Goal: Information Seeking & Learning: Learn about a topic

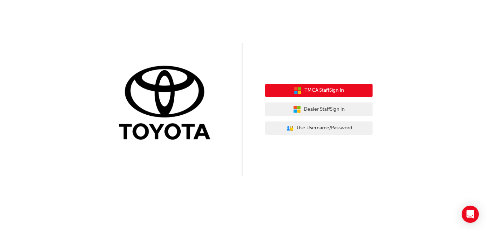
click at [342, 91] on span "TMCA Staff Sign In" at bounding box center [323, 90] width 39 height 8
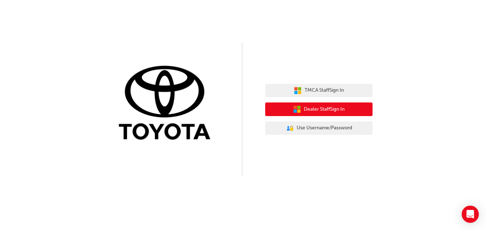
click at [337, 108] on span "Dealer Staff Sign In" at bounding box center [324, 109] width 41 height 8
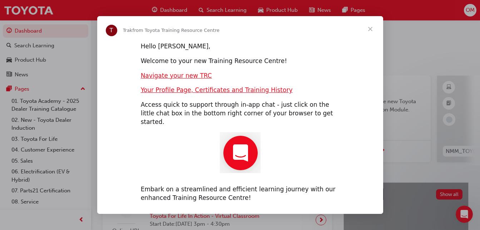
click at [371, 32] on span "Close" at bounding box center [371, 29] width 26 height 26
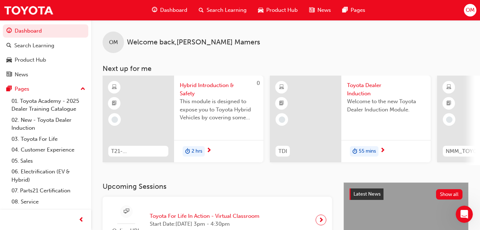
click at [231, 8] on span "Search Learning" at bounding box center [227, 10] width 40 height 8
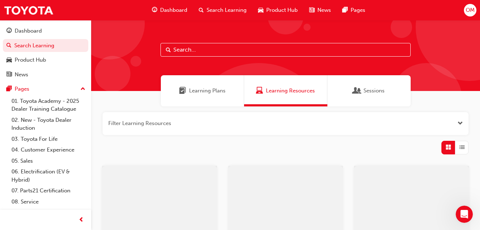
click at [237, 43] on input "text" at bounding box center [286, 50] width 250 height 14
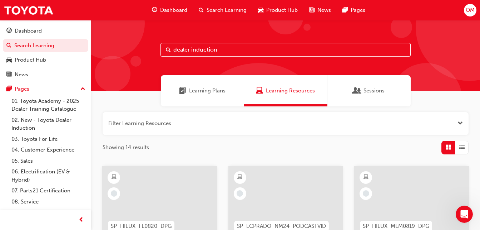
type input "dealer induction"
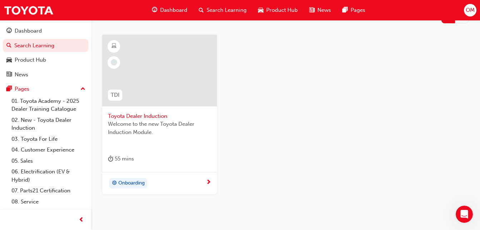
scroll to position [138, 0]
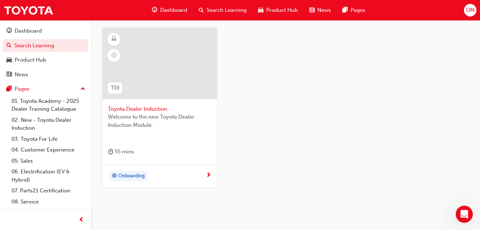
click at [165, 115] on span "Welcome to the new Toyota Dealer Induction Module." at bounding box center [159, 121] width 103 height 16
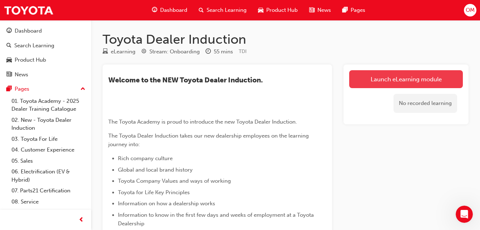
click at [413, 81] on link "Launch eLearning module" at bounding box center [407, 79] width 114 height 18
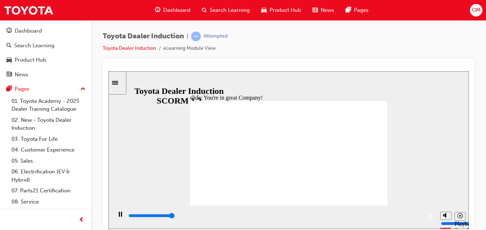
type input "7500"
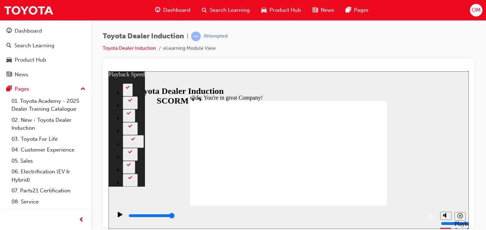
type input "156"
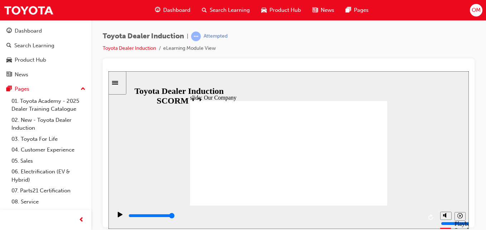
drag, startPoint x: 234, startPoint y: 181, endPoint x: 392, endPoint y: 182, distance: 158.9
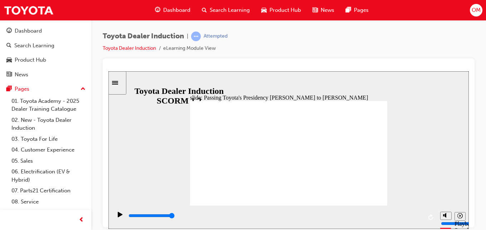
type input "5000"
radio input "true"
type input "5000"
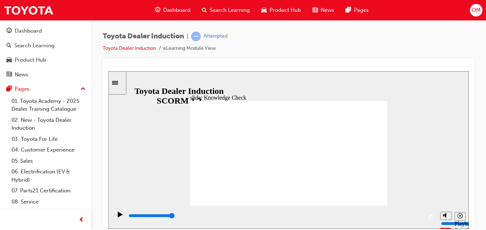
radio input "true"
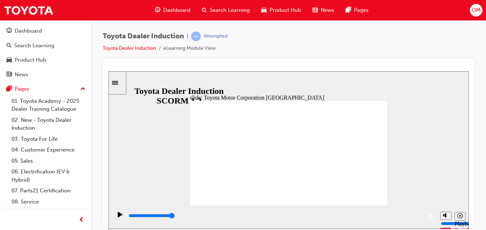
type input "15300"
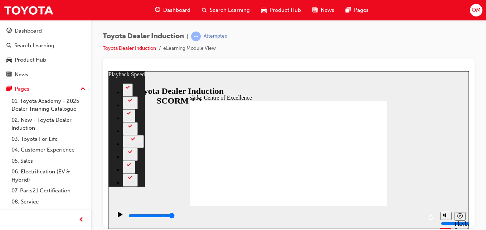
type input "248"
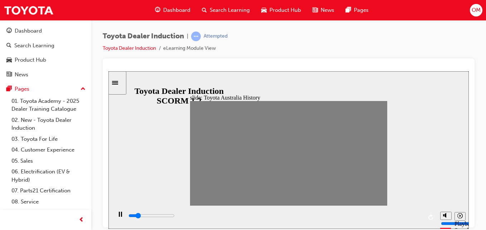
drag, startPoint x: 195, startPoint y: 153, endPoint x: 206, endPoint y: 153, distance: 11.1
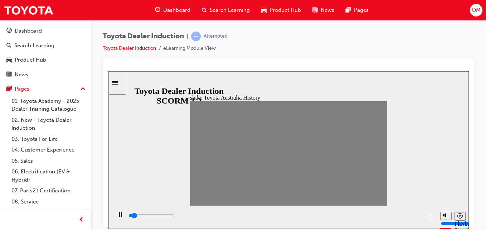
drag, startPoint x: 205, startPoint y: 155, endPoint x: 387, endPoint y: 139, distance: 182.4
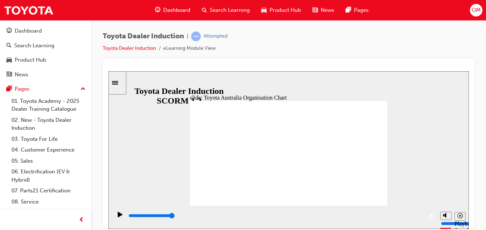
type input "3800"
radio input "true"
type input "5000"
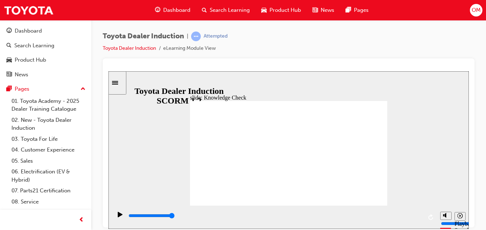
radio input "true"
type input "5000"
radio input "true"
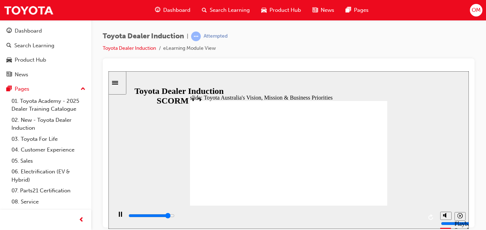
type input "9200"
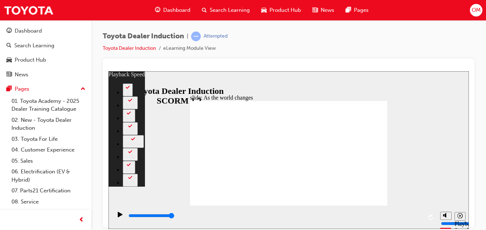
type input "128"
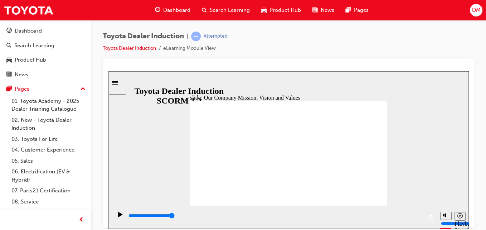
type input "5000"
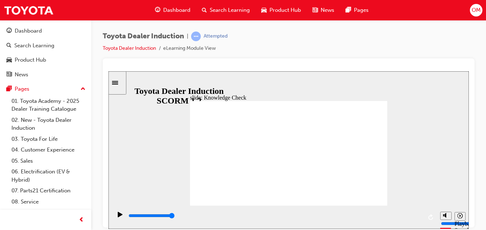
type input "happiness"
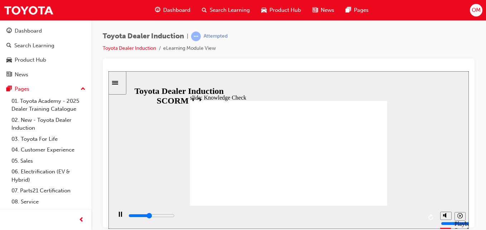
type input "5000"
type input "moved"
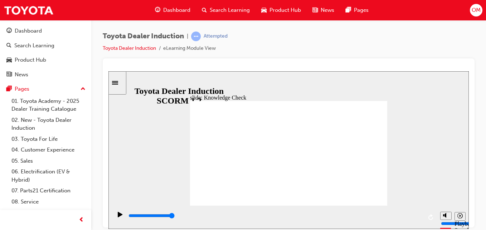
type input "moved"
type input "6500"
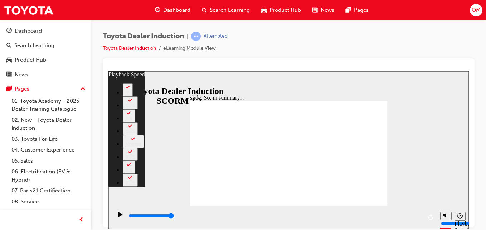
type input "18"
type input "128"
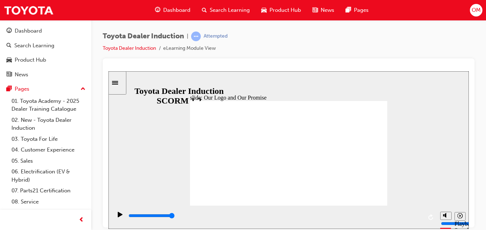
type input "8400"
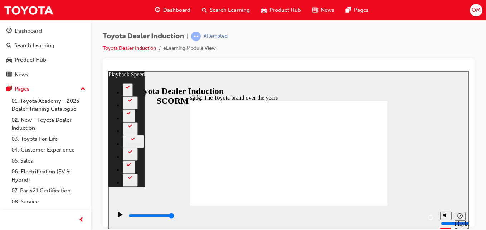
type input "154"
type input "165"
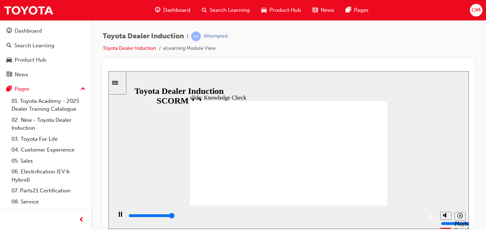
type input "5000"
radio input "true"
drag, startPoint x: 278, startPoint y: 160, endPoint x: 367, endPoint y: 96, distance: 110.3
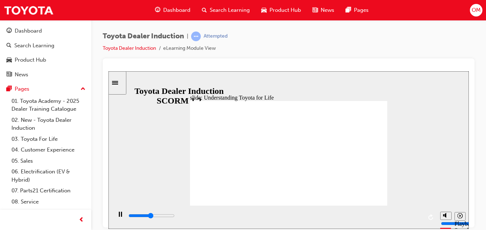
type input "7600"
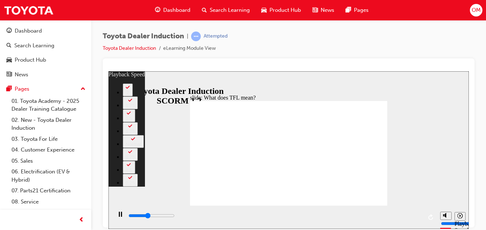
type input "4400"
type input "0"
type input "4600"
type input "0"
type input "4900"
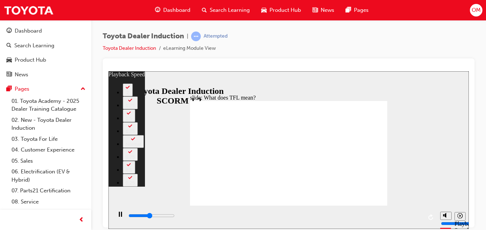
type input "1"
type input "5200"
type input "1"
type input "5400"
type input "1"
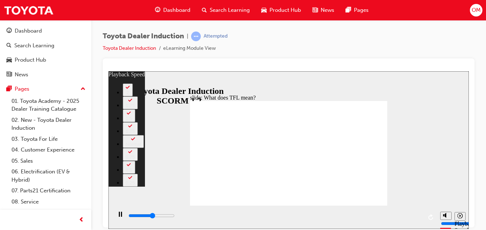
type input "5700"
type input "1"
type input "6000"
type input "2"
type input "6200"
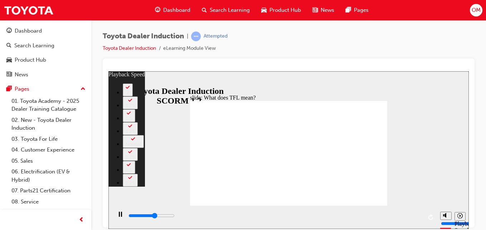
type input "2"
type input "6500"
type input "2"
type input "6800"
type input "2"
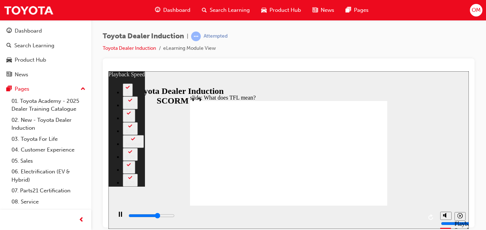
type input "7000"
type input "3"
type input "7200"
type input "3"
type input "7300"
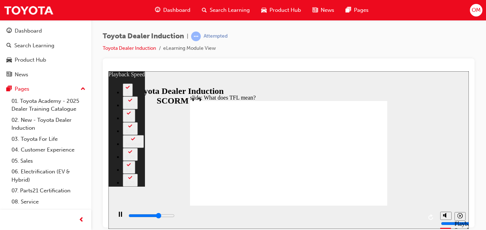
type input "3"
type input "7600"
type input "3"
type input "7800"
type input "3"
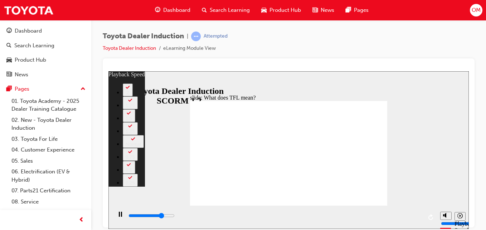
type input "8100"
type input "4"
type input "8400"
type input "4"
type input "8600"
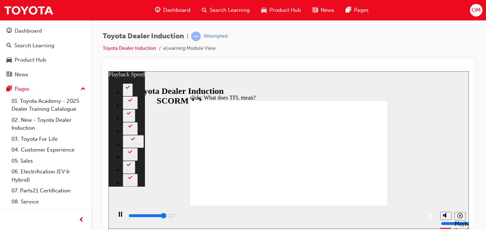
type input "4"
type input "8900"
type input "5"
type input "9200"
type input "5"
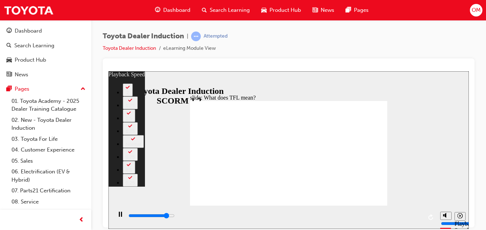
type input "9400"
type input "5"
type input "9700"
type input "5"
type input "10000"
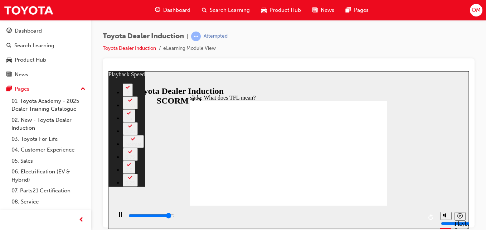
type input "6"
type input "10200"
type input "6"
type input "10500"
type input "6"
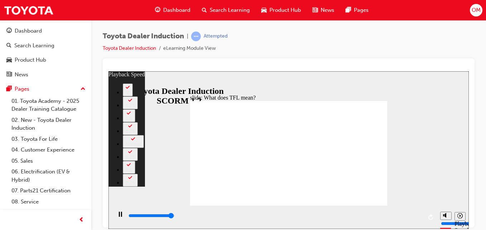
type input "10800"
type input "6"
type input "10800"
type input "139"
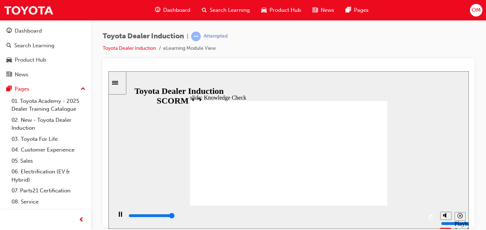
type input "5000"
radio input "true"
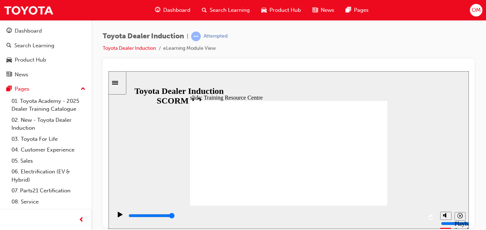
type input "5000"
radio input "true"
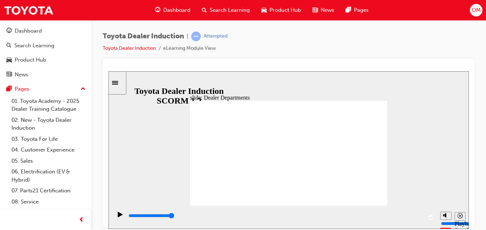
type input "11300"
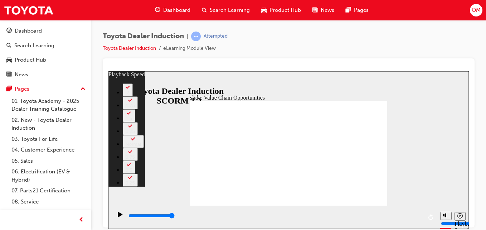
type input "27"
type input "64"
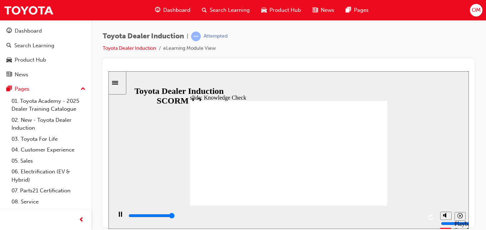
type input "5000"
radio input "true"
type input "5000"
radio input "true"
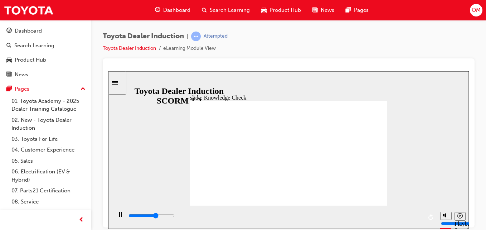
type input "5000"
type input "Toyota Engage app"
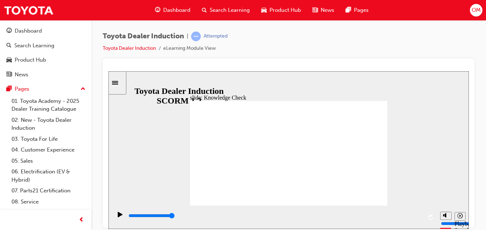
type input "Toyota Engage app"
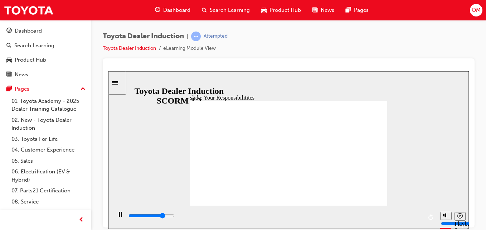
type input "6600"
checkbox input "true"
type input "7200"
checkbox input "true"
type input "7800"
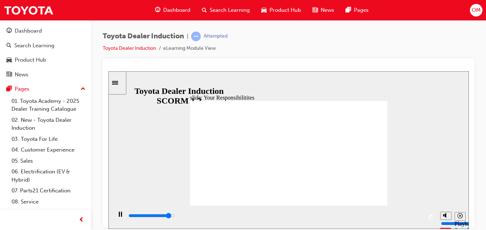
checkbox input "true"
type input "8400"
checkbox input "true"
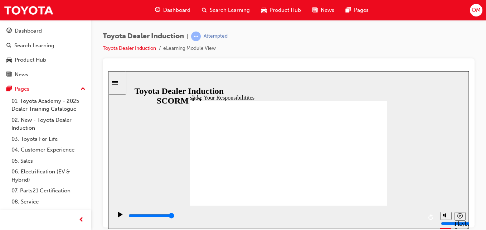
checkbox input "true"
drag, startPoint x: 207, startPoint y: 172, endPoint x: 208, endPoint y: 177, distance: 4.4
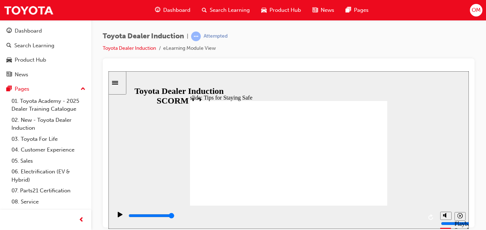
type input "3600"
type input "5000"
checkbox input "true"
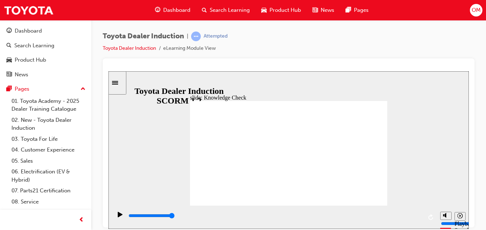
checkbox input "true"
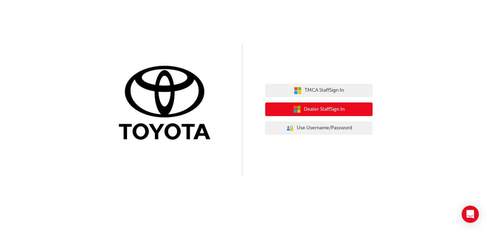
click at [333, 111] on span "Dealer Staff Sign In" at bounding box center [324, 109] width 41 height 8
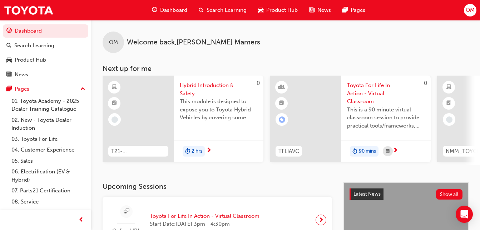
click at [472, 10] on span "OM" at bounding box center [470, 10] width 9 height 8
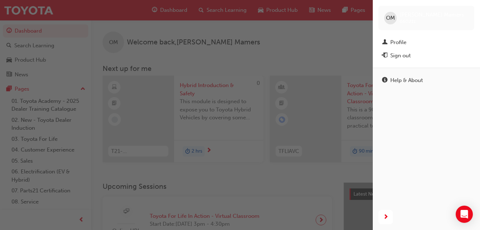
click at [472, 10] on div "[PERSON_NAME] 660211" at bounding box center [427, 18] width 96 height 24
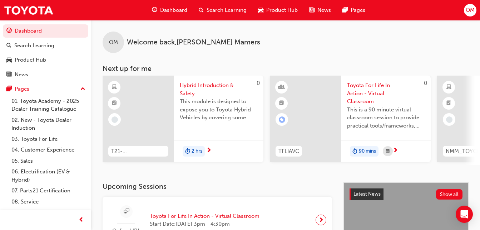
click at [471, 9] on span "OM" at bounding box center [470, 10] width 9 height 8
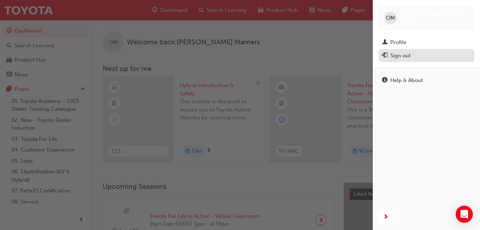
click at [420, 54] on div "Sign out" at bounding box center [426, 55] width 89 height 9
